Goal: Transaction & Acquisition: Book appointment/travel/reservation

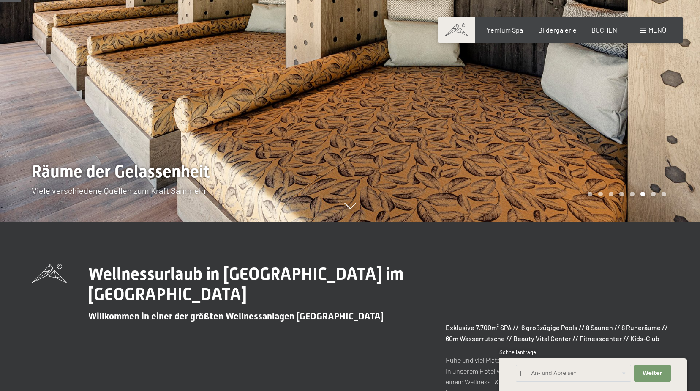
scroll to position [254, 0]
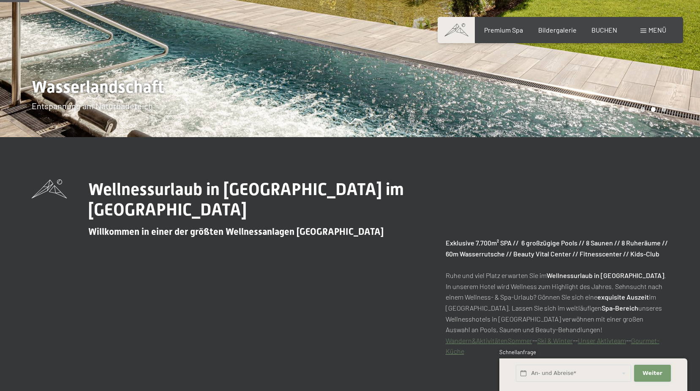
click at [648, 376] on span "Weiter" at bounding box center [653, 373] width 20 height 8
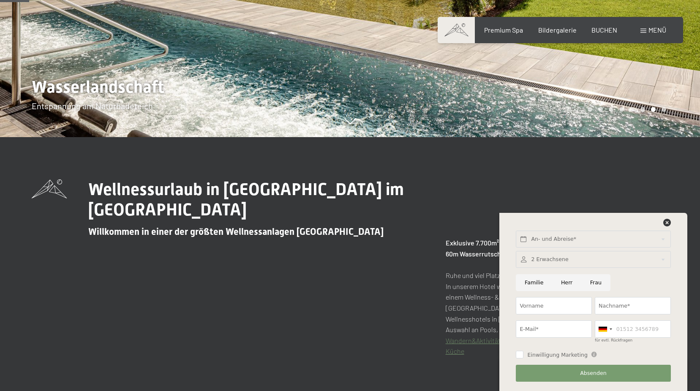
click at [335, 267] on div "Wellnessurlaub in [GEOGRAPHIC_DATA] im [GEOGRAPHIC_DATA] Schwarzenstein Willkom…" at bounding box center [350, 267] width 637 height 177
click at [668, 223] on icon at bounding box center [668, 223] width 8 height 8
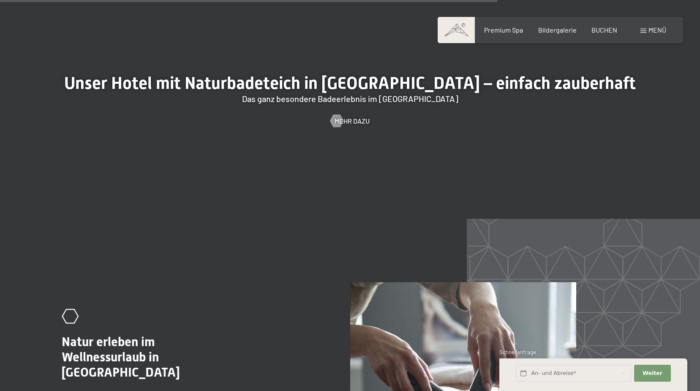
scroll to position [3423, 0]
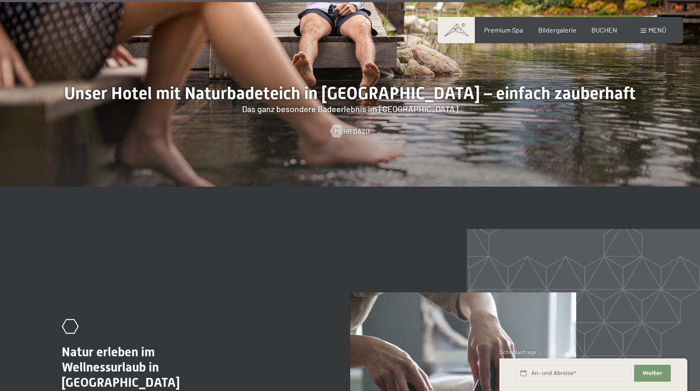
click at [645, 33] on div "Menü" at bounding box center [654, 29] width 26 height 9
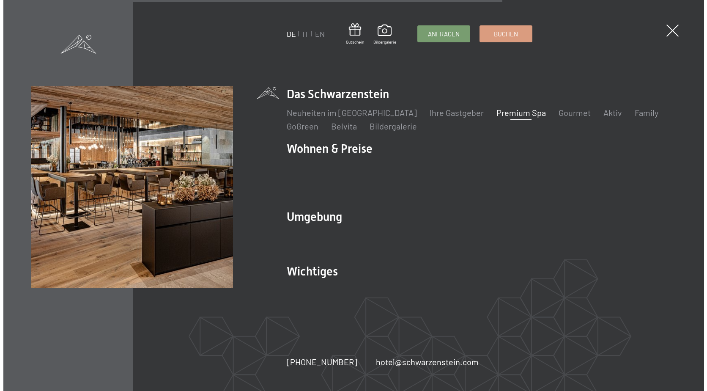
scroll to position [3434, 0]
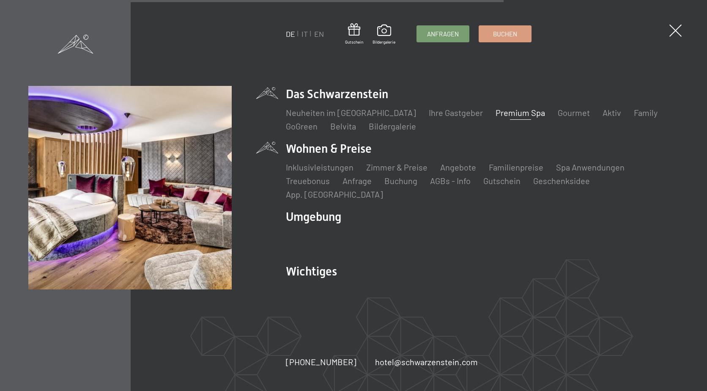
click at [349, 157] on li "Wohnen & Preise Inklusivleistungen Zimmer & Preise Liste Angebote Liste Familie…" at bounding box center [482, 170] width 393 height 60
click at [388, 172] on link "Zimmer & Preise" at bounding box center [396, 167] width 61 height 10
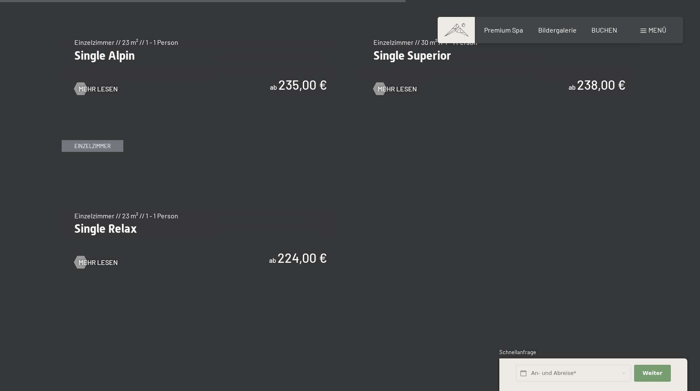
scroll to position [1437, 0]
